Goal: Task Accomplishment & Management: Use online tool/utility

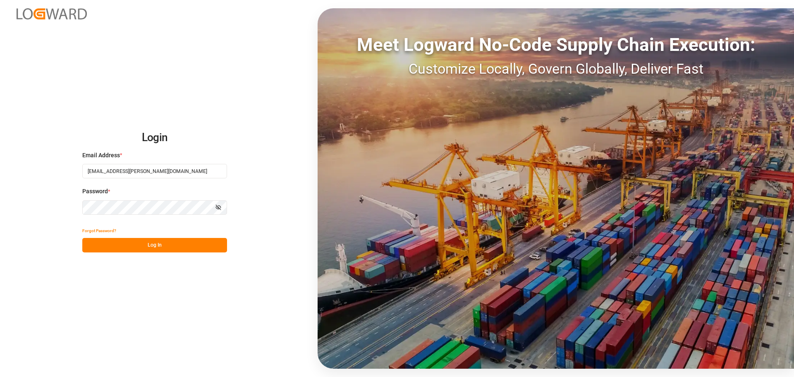
drag, startPoint x: 158, startPoint y: 244, endPoint x: 169, endPoint y: 244, distance: 10.4
click at [158, 244] on button "Log In" at bounding box center [154, 245] width 145 height 14
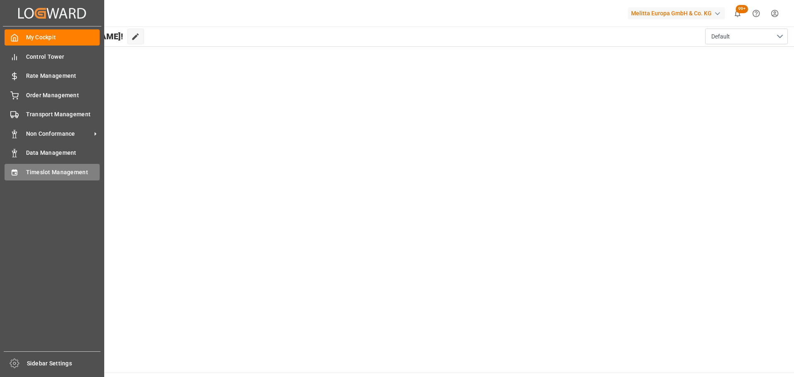
click at [49, 166] on div "Timeslot Management Timeslot Management" at bounding box center [52, 172] width 95 height 16
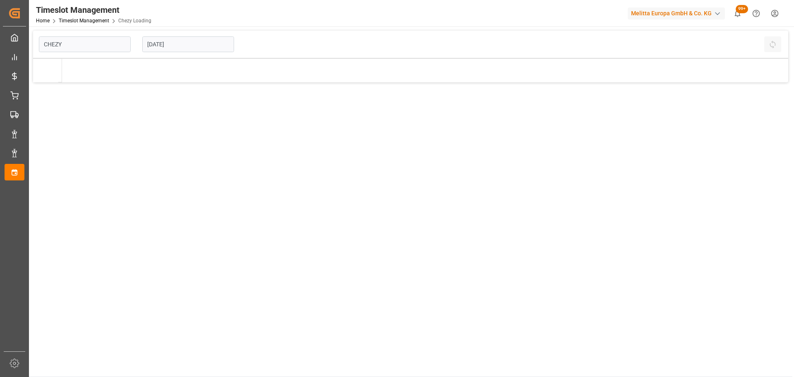
type input "Chezy Loading"
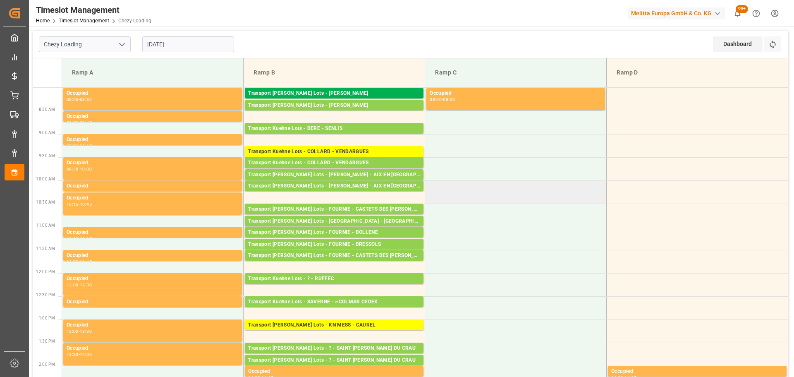
click at [558, 197] on td at bounding box center [516, 191] width 182 height 23
